Goal: Information Seeking & Learning: Check status

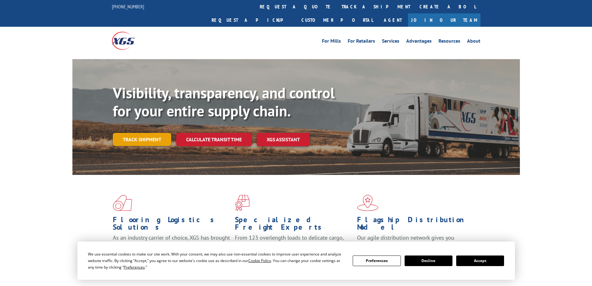
click at [153, 133] on link "Track shipment" at bounding box center [142, 139] width 58 height 13
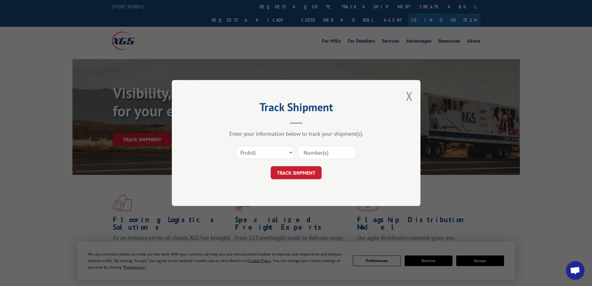
click at [314, 154] on input at bounding box center [326, 152] width 57 height 13
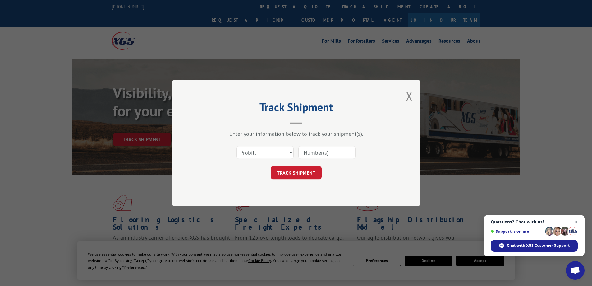
paste input "17593365"
type input "17593365"
click at [288, 176] on button "TRACK SHIPMENT" at bounding box center [296, 172] width 51 height 13
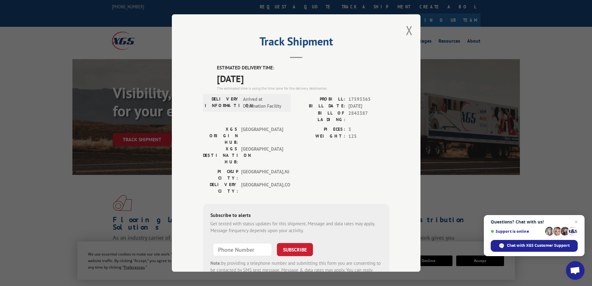
click at [367, 94] on div "ESTIMATED DELIVERY TIME: [DATE] The estimated time is using the time zone for t…" at bounding box center [296, 175] width 186 height 223
click at [285, 103] on div "DELIVERY INFORMATION: Arrived at Destination Facility" at bounding box center [247, 103] width 84 height 14
click at [291, 128] on div "XGS ORIGIN HUB: BALTIMORE XGS DESTINATION HUB: [GEOGRAPHIC_DATA] PIECES: 3 WEIG…" at bounding box center [296, 147] width 186 height 42
click at [294, 168] on div "[GEOGRAPHIC_DATA]: [GEOGRAPHIC_DATA] , [GEOGRAPHIC_DATA] DELIVERY CITY: [GEOGRA…" at bounding box center [296, 182] width 186 height 29
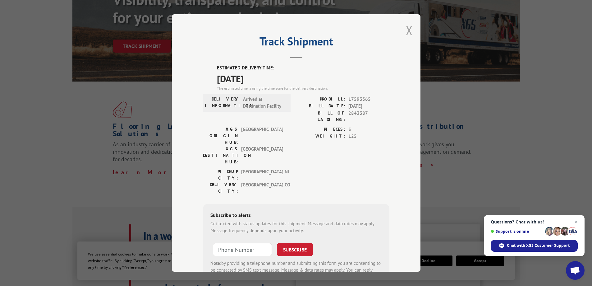
click at [408, 27] on button "Close modal" at bounding box center [409, 30] width 7 height 16
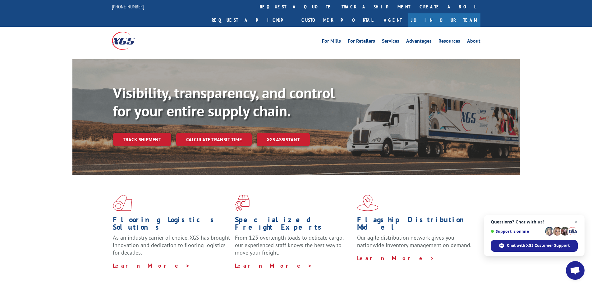
click at [555, 69] on div "Visibility, transparency, and control for your entire supply chain. Track shipm…" at bounding box center [296, 123] width 592 height 128
click at [152, 133] on link "Track shipment" at bounding box center [142, 139] width 58 height 13
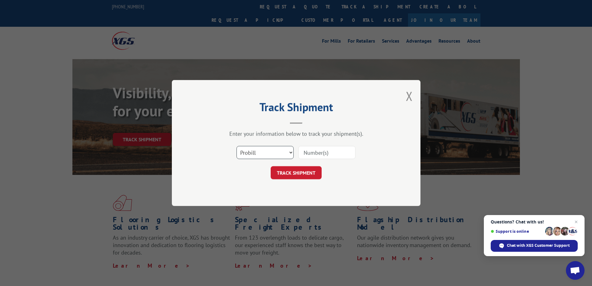
click at [267, 146] on select "Select category... Probill BOL PO" at bounding box center [264, 152] width 57 height 13
click at [275, 153] on select "Select category... Probill BOL PO" at bounding box center [264, 152] width 57 height 13
click at [236, 146] on select "Select category... Probill BOL PO" at bounding box center [264, 152] width 57 height 13
click at [265, 154] on select "Select category... Probill BOL PO" at bounding box center [264, 152] width 57 height 13
select select "probill"
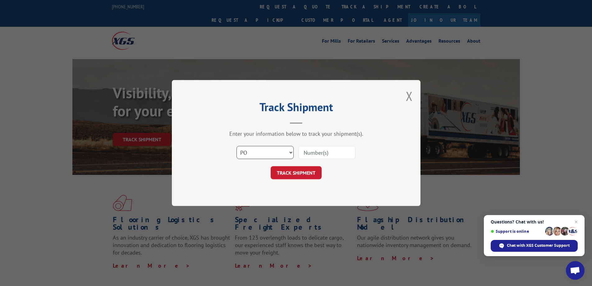
click at [236, 146] on select "Select category... Probill BOL PO" at bounding box center [264, 152] width 57 height 13
click at [337, 155] on input at bounding box center [326, 152] width 57 height 13
paste input "17593365"
type input "17593365"
click at [296, 173] on button "TRACK SHIPMENT" at bounding box center [296, 172] width 51 height 13
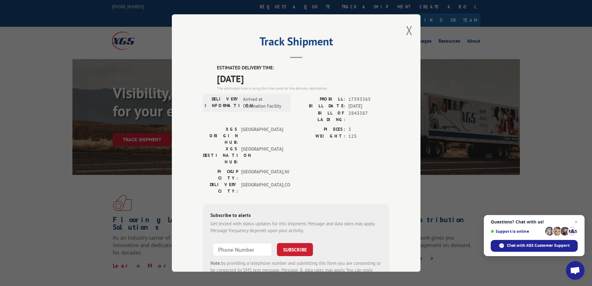
click at [366, 58] on header "Track Shipment" at bounding box center [296, 47] width 186 height 21
click at [406, 31] on button "Close modal" at bounding box center [409, 30] width 7 height 16
